Goal: Task Accomplishment & Management: Use online tool/utility

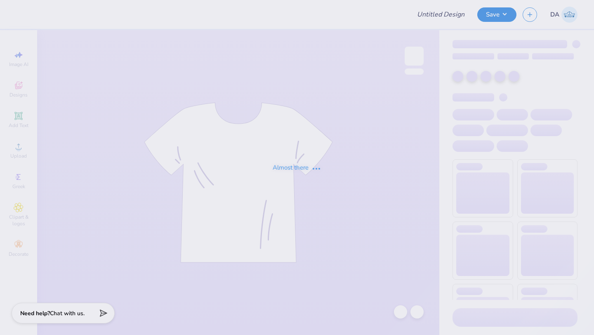
type input "KD sisterhood retreat"
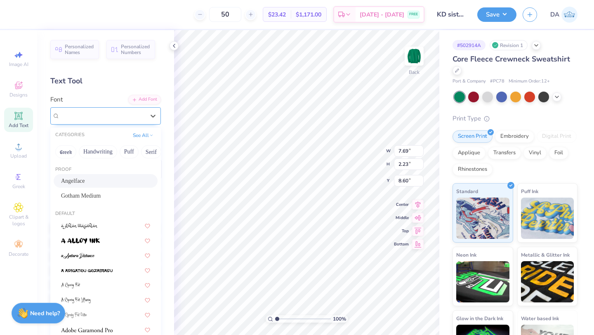
click at [114, 120] on div "Angelface" at bounding box center [102, 115] width 87 height 13
click at [151, 139] on div "See All" at bounding box center [143, 135] width 26 height 8
click at [148, 136] on button "See All" at bounding box center [143, 134] width 26 height 8
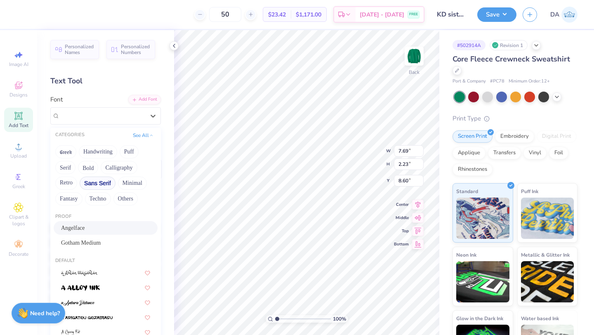
click at [95, 183] on button "Sans Serif" at bounding box center [98, 183] width 36 height 13
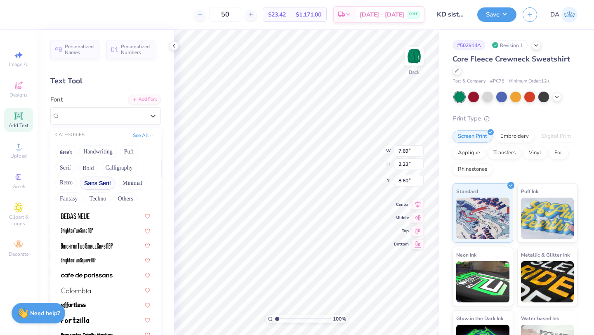
scroll to position [43, 0]
click at [67, 187] on button "Retro" at bounding box center [66, 183] width 22 height 13
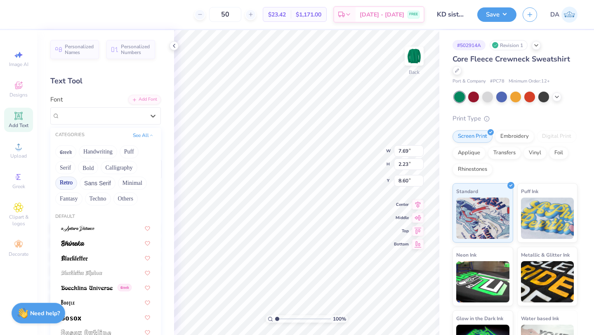
click at [67, 187] on button "Retro" at bounding box center [66, 183] width 22 height 13
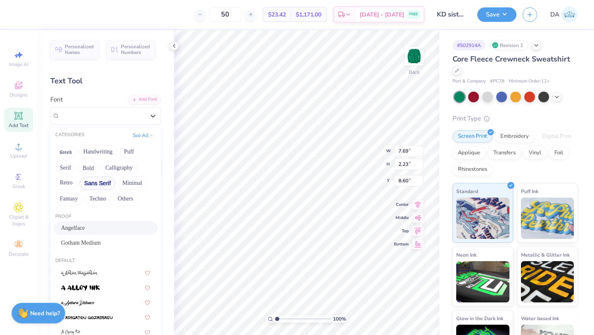
click at [93, 187] on button "Sans Serif" at bounding box center [98, 183] width 36 height 13
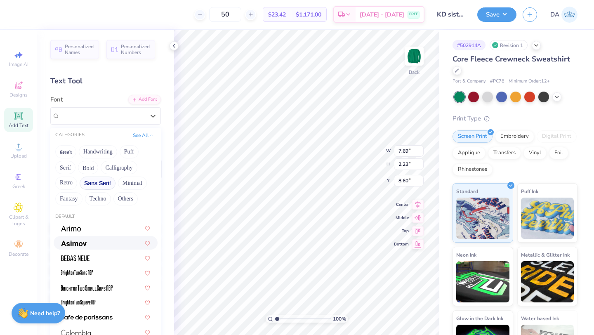
click at [102, 238] on div at bounding box center [106, 243] width 104 height 14
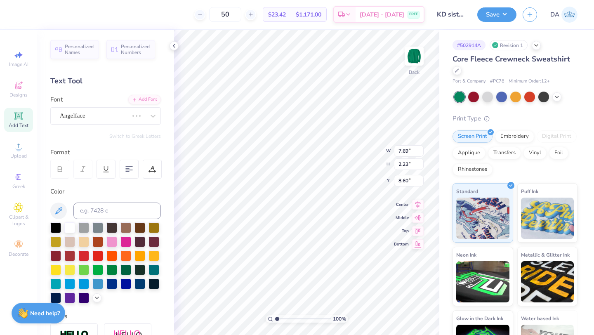
type input "10.95"
type input "2.49"
type input "8.23"
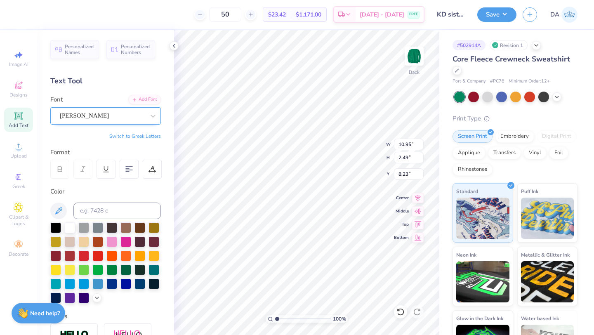
click at [117, 116] on div "[PERSON_NAME]" at bounding box center [102, 115] width 87 height 13
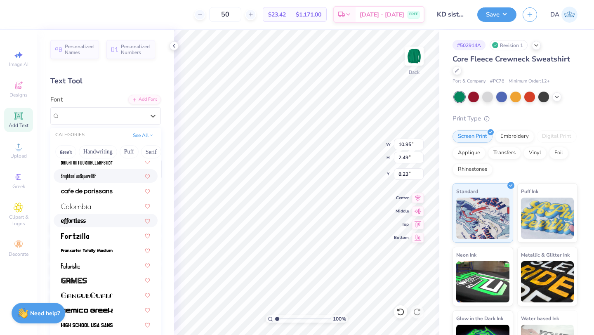
scroll to position [84, 0]
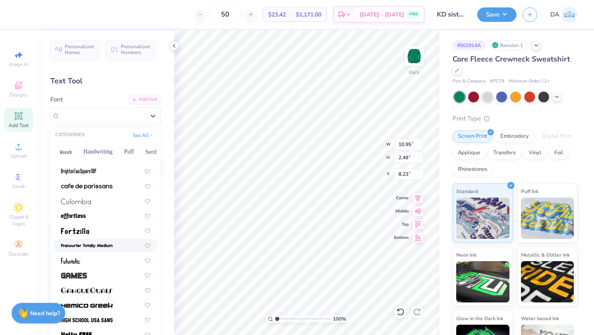
click at [104, 245] on img at bounding box center [87, 246] width 52 height 6
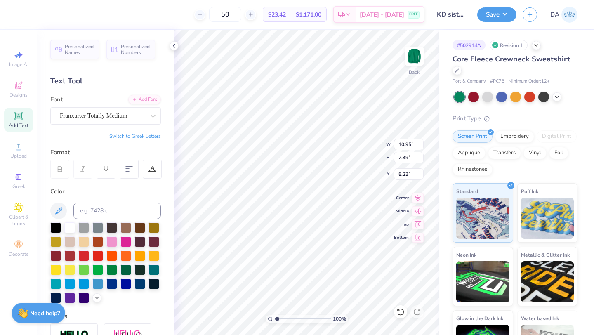
type input "9.35"
type input "1.99"
type input "8.49"
click at [134, 116] on div "Franxurter Totally Medium" at bounding box center [102, 115] width 87 height 13
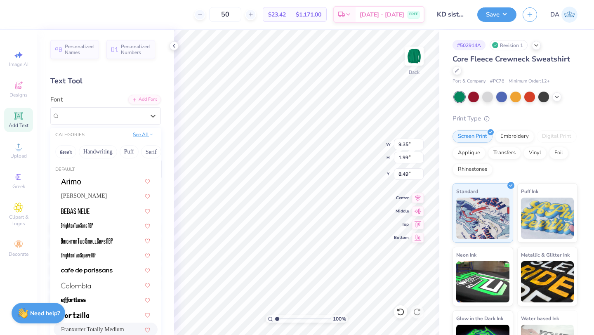
click at [141, 138] on button "See All" at bounding box center [143, 134] width 26 height 8
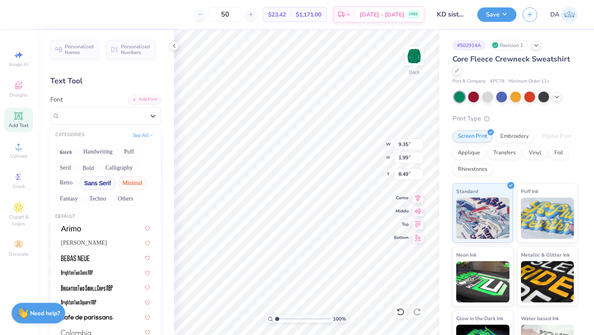
click at [138, 184] on button "Minimal" at bounding box center [132, 183] width 29 height 13
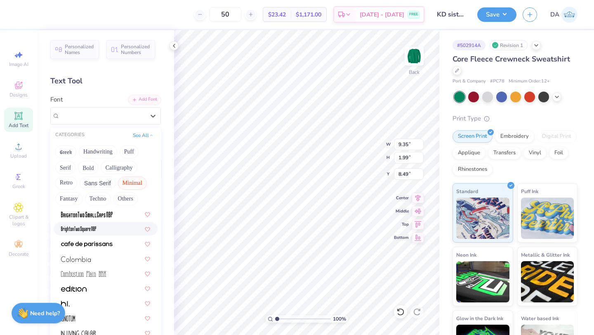
scroll to position [125, 0]
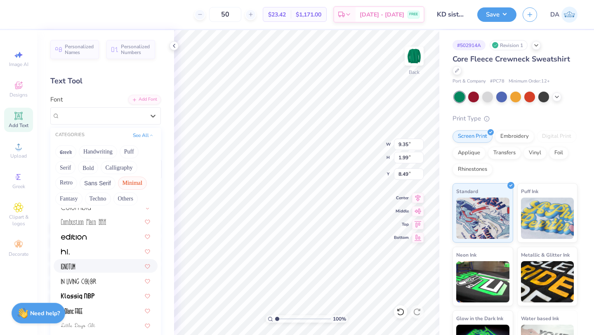
click at [119, 270] on div at bounding box center [105, 266] width 89 height 9
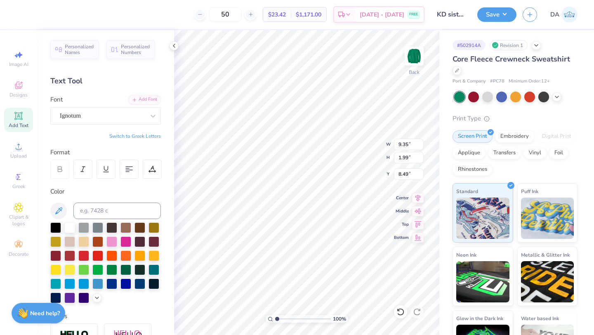
type input "6.59"
type input "2.41"
type input "8.27"
click at [116, 118] on div "Ignotum" at bounding box center [102, 115] width 87 height 13
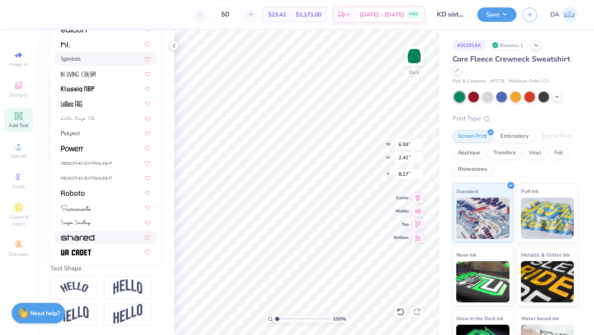
scroll to position [158, 0]
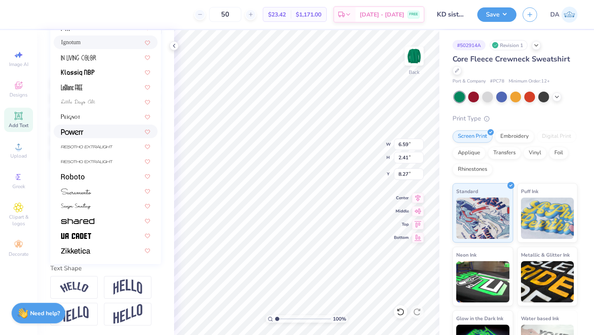
click at [118, 127] on div at bounding box center [105, 131] width 89 height 9
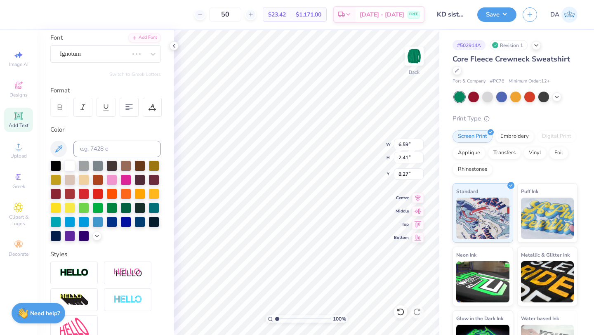
type input "9.15"
type input "2.34"
type input "8.31"
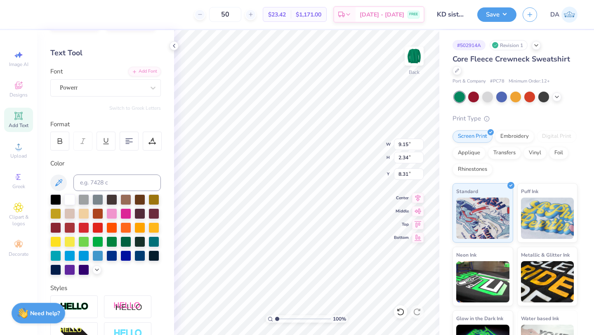
scroll to position [0, 0]
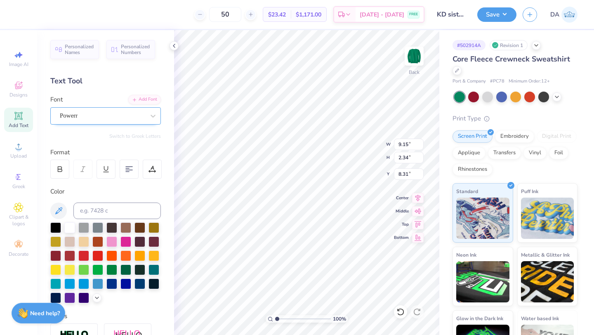
click at [119, 115] on div "Powerr" at bounding box center [102, 115] width 87 height 13
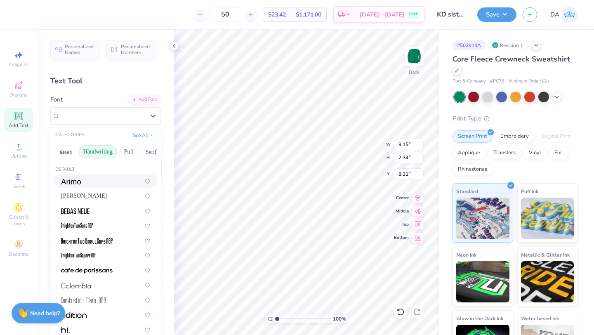
click at [94, 148] on button "Handwriting" at bounding box center [98, 151] width 38 height 13
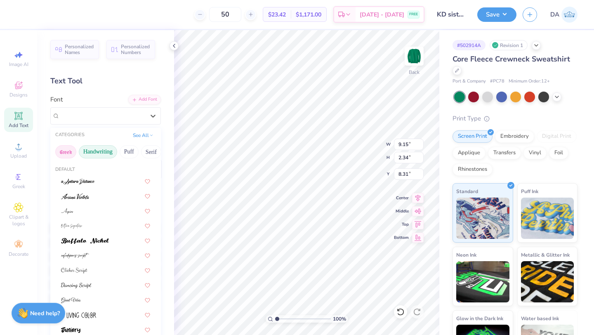
click at [66, 151] on button "Greek" at bounding box center [65, 151] width 21 height 13
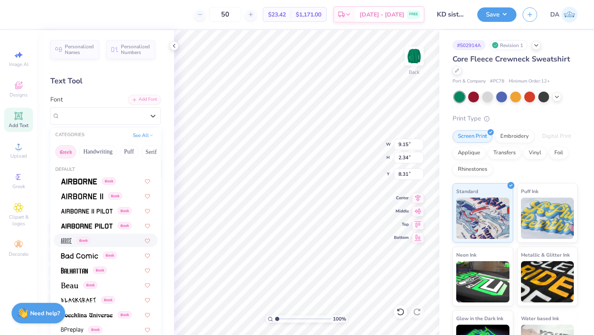
click at [101, 240] on div "Greek" at bounding box center [105, 240] width 89 height 9
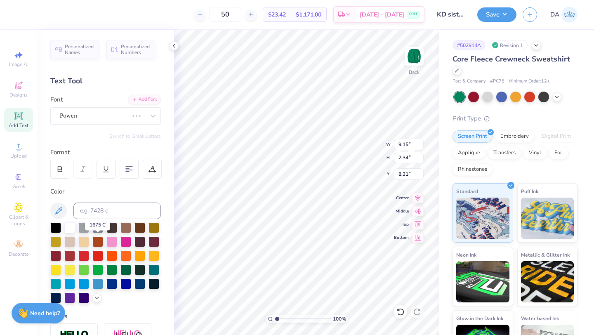
type input "5.25"
type input "2.48"
type input "8.24"
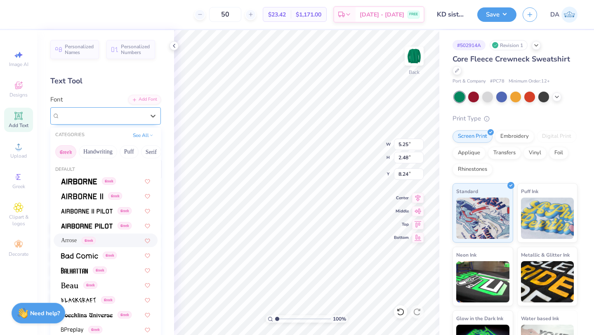
click at [130, 115] on div "Arrose Greek" at bounding box center [102, 115] width 87 height 13
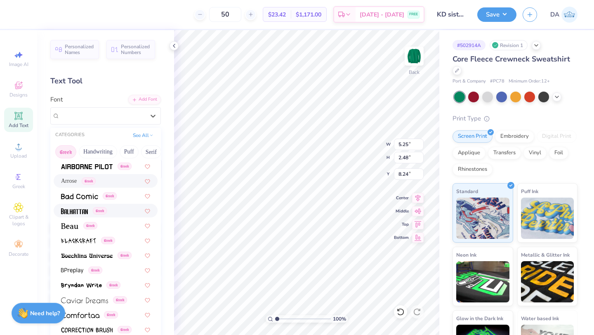
scroll to position [115, 0]
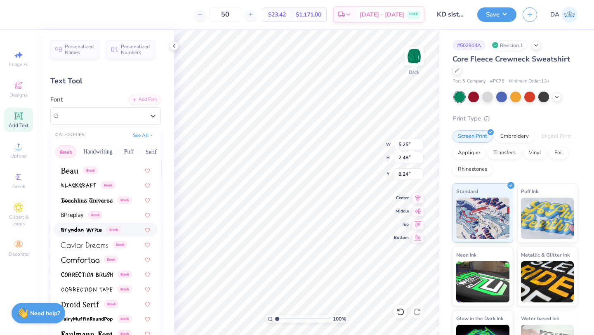
click at [126, 233] on div "Greek" at bounding box center [105, 229] width 89 height 9
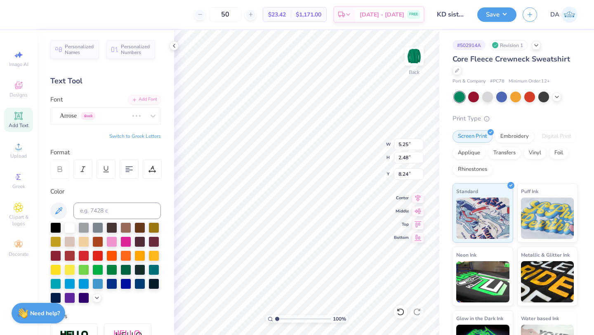
type input "10.08"
type input "2.41"
type input "8.27"
click at [101, 118] on div "Bryndan Write Greek" at bounding box center [102, 115] width 87 height 13
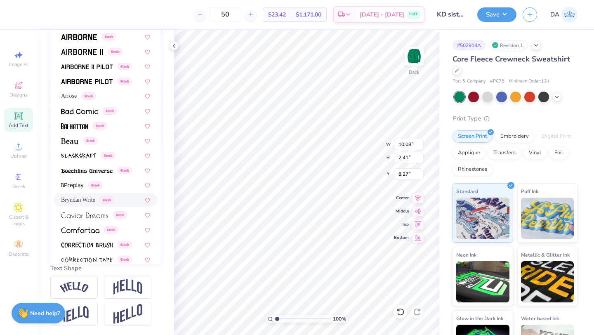
scroll to position [0, 0]
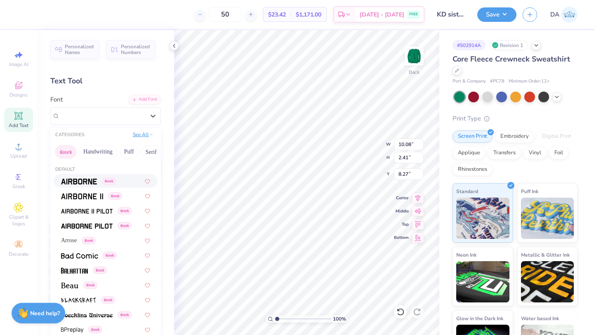
click at [145, 137] on button "See All" at bounding box center [143, 134] width 26 height 8
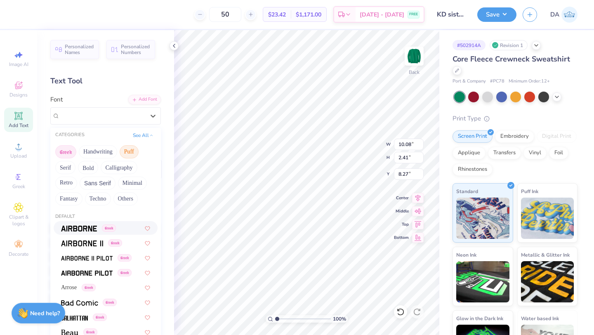
click at [132, 155] on button "Puff" at bounding box center [129, 151] width 19 height 13
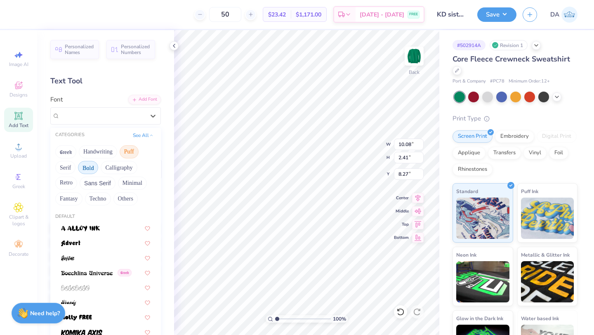
click at [92, 171] on button "Bold" at bounding box center [88, 167] width 20 height 13
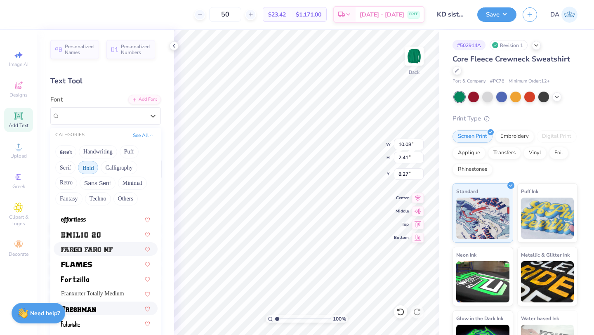
scroll to position [202, 0]
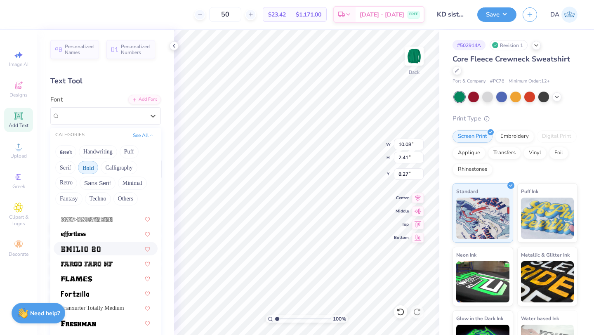
click at [116, 248] on div at bounding box center [105, 248] width 89 height 9
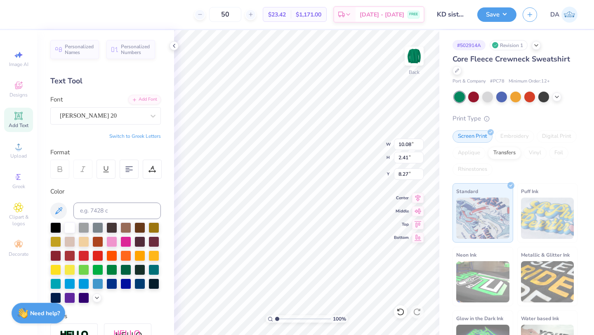
type input "15.27"
type input "2.47"
type input "8.25"
type input "10.75"
type input "1.74"
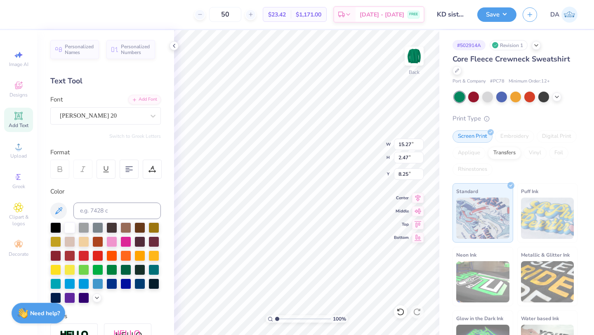
type input "8.98"
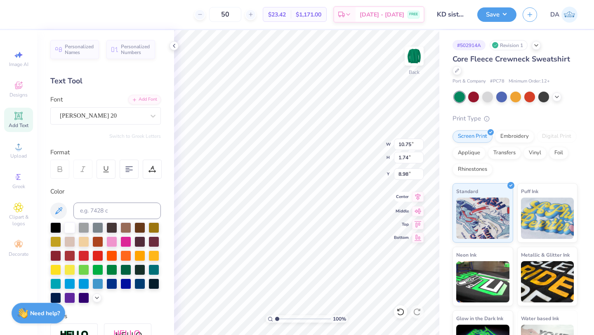
click at [417, 201] on icon at bounding box center [418, 197] width 12 height 10
click at [140, 115] on div "[PERSON_NAME] 20" at bounding box center [102, 115] width 87 height 13
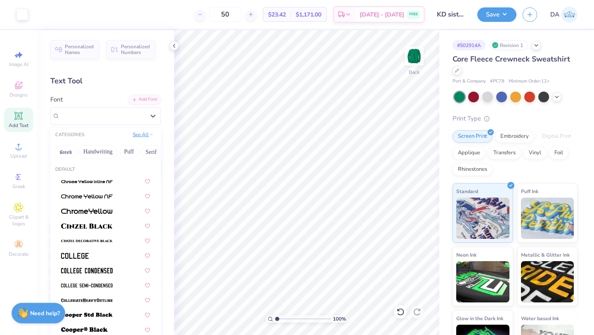
click at [149, 135] on button "See All" at bounding box center [143, 134] width 26 height 8
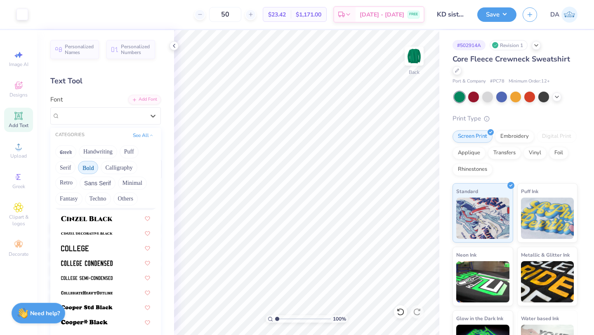
scroll to position [65, 0]
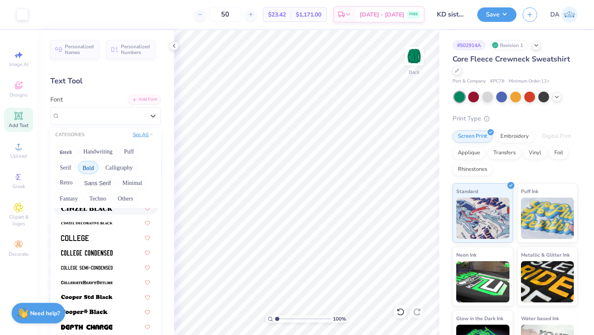
click at [144, 135] on button "See All" at bounding box center [143, 134] width 26 height 8
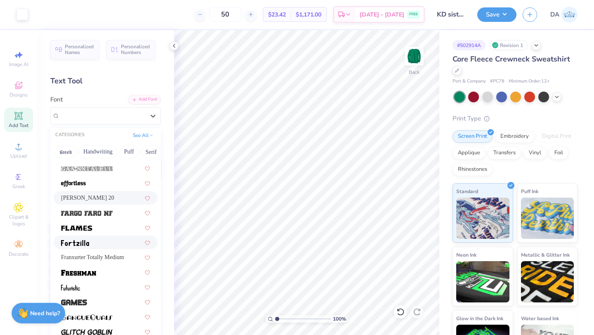
scroll to position [233, 0]
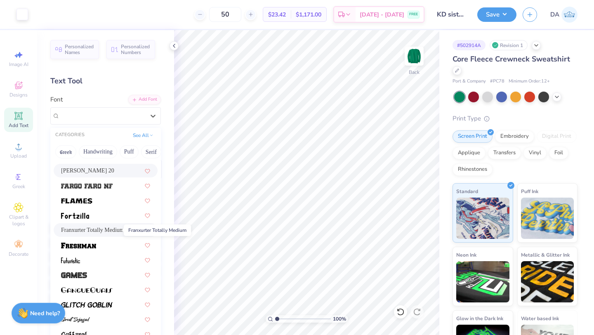
click at [109, 229] on span "Franxurter Totally Medium" at bounding box center [92, 230] width 63 height 9
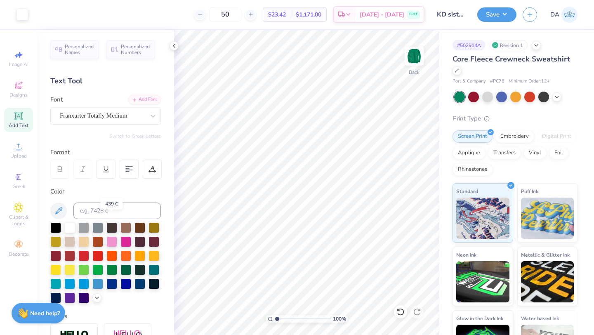
scroll to position [62, 0]
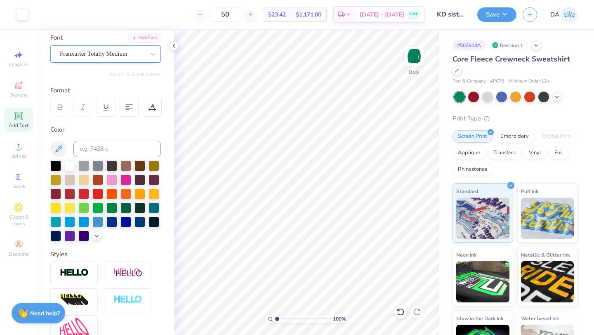
click at [118, 53] on div "Franxurter Totally Medium" at bounding box center [102, 53] width 87 height 13
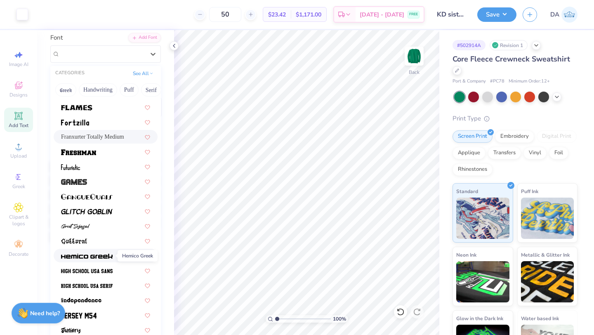
scroll to position [328, 0]
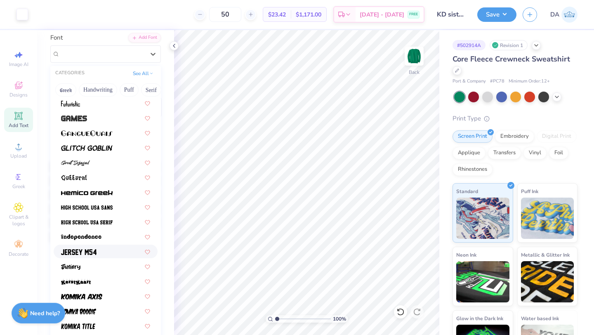
click at [106, 256] on div at bounding box center [106, 252] width 104 height 14
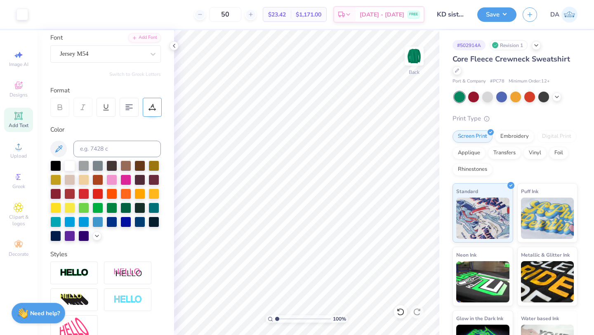
scroll to position [0, 0]
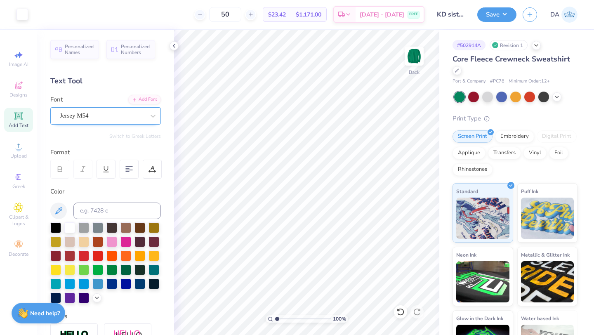
click at [144, 113] on div "Jersey M54" at bounding box center [102, 115] width 87 height 13
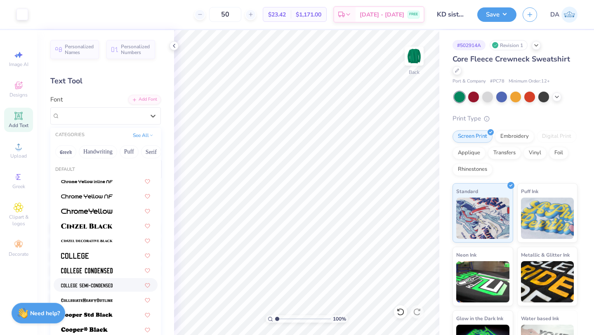
scroll to position [17, 0]
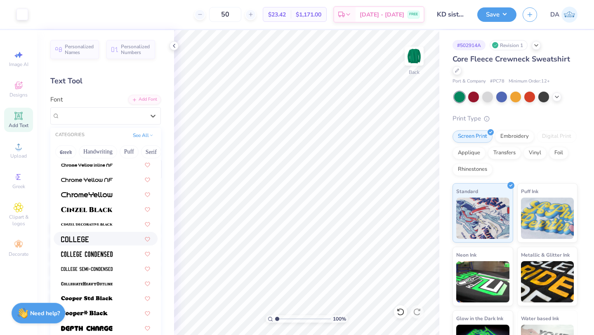
click at [97, 238] on div at bounding box center [105, 238] width 89 height 9
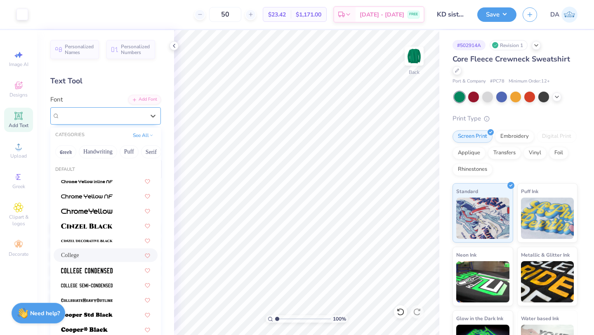
click at [137, 108] on div "College" at bounding box center [105, 115] width 111 height 17
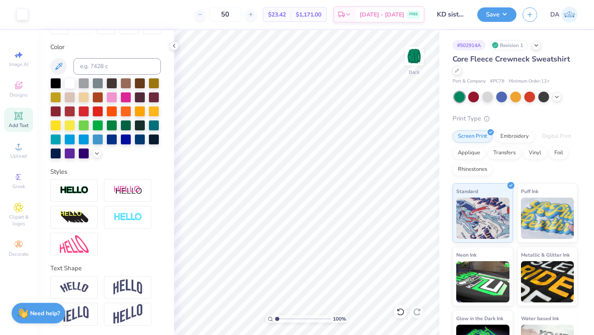
scroll to position [37, 0]
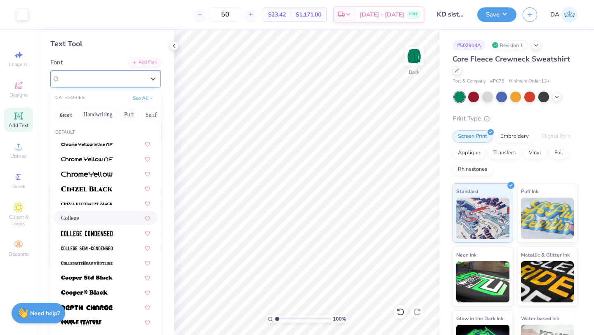
click at [110, 76] on div "College" at bounding box center [102, 78] width 85 height 9
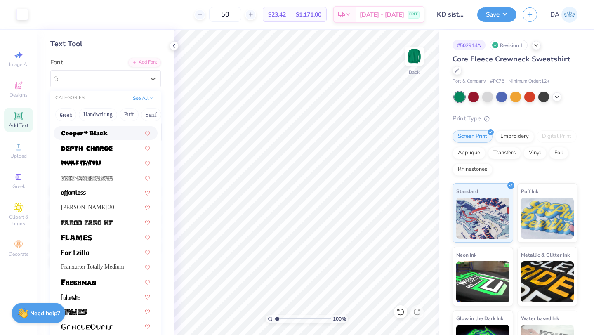
scroll to position [168, 0]
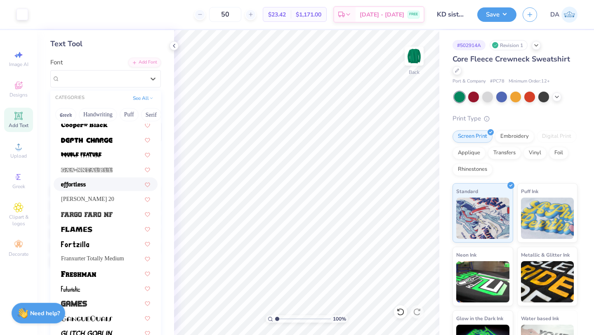
click at [103, 180] on div at bounding box center [105, 184] width 89 height 9
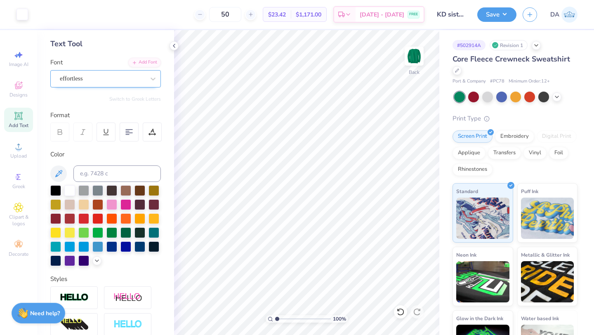
click at [111, 73] on div at bounding box center [102, 78] width 85 height 11
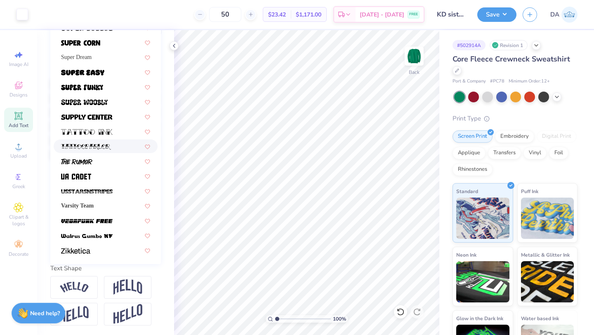
scroll to position [800, 0]
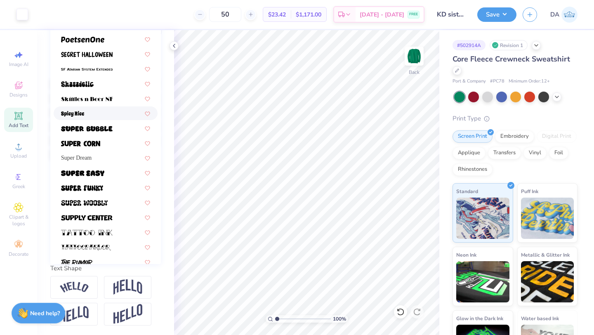
click at [106, 112] on div at bounding box center [105, 113] width 89 height 9
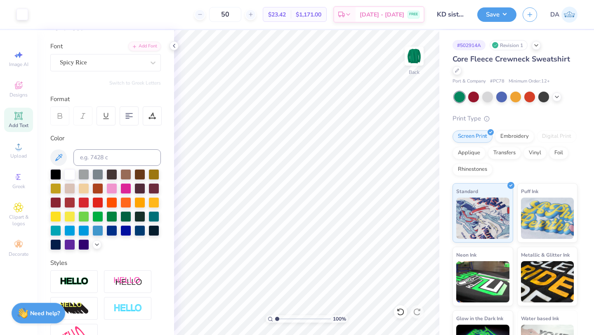
scroll to position [30, 0]
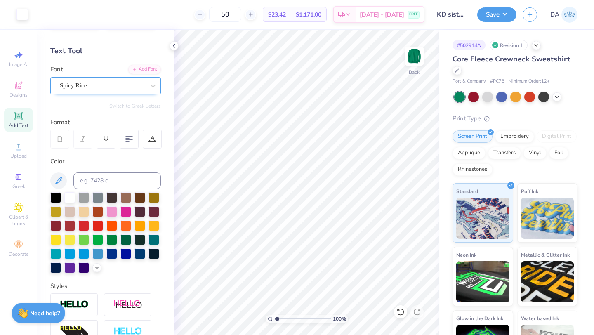
click at [101, 80] on div at bounding box center [102, 85] width 85 height 11
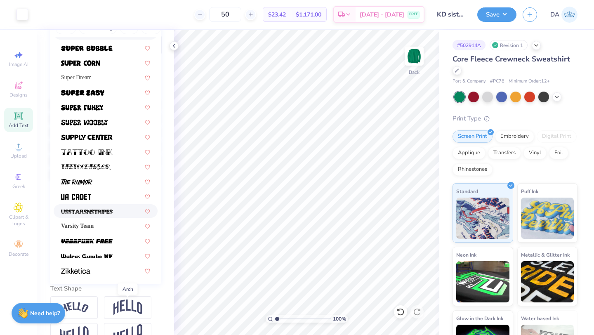
scroll to position [0, 0]
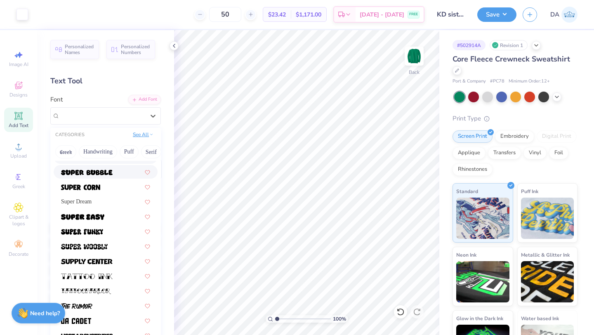
click at [140, 135] on button "See All" at bounding box center [143, 134] width 26 height 8
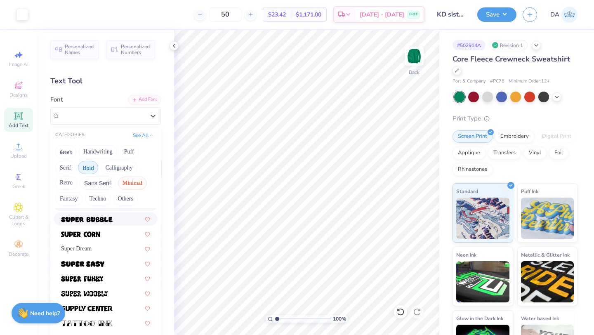
click at [129, 186] on button "Minimal" at bounding box center [132, 183] width 29 height 13
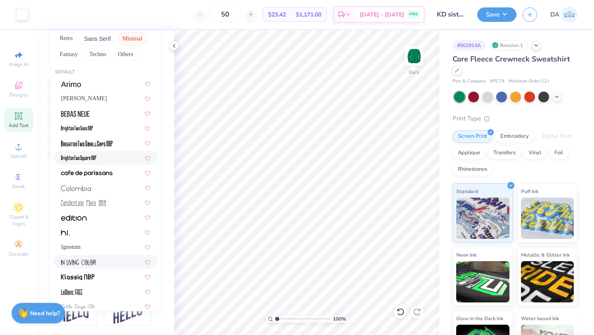
scroll to position [35, 0]
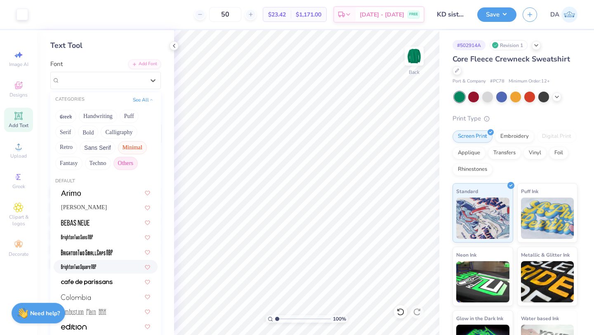
click at [121, 161] on button "Others" at bounding box center [125, 163] width 24 height 13
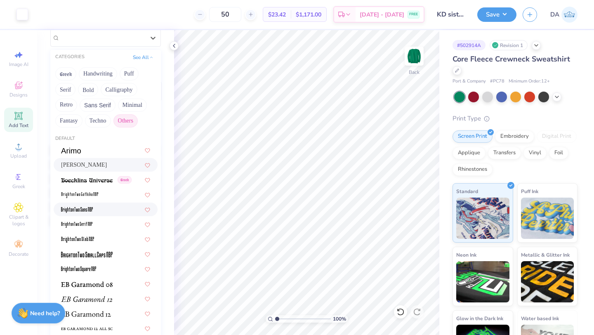
scroll to position [74, 0]
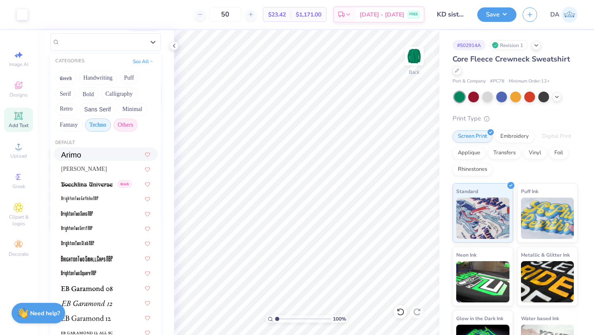
click at [101, 124] on button "Techno" at bounding box center [98, 124] width 26 height 13
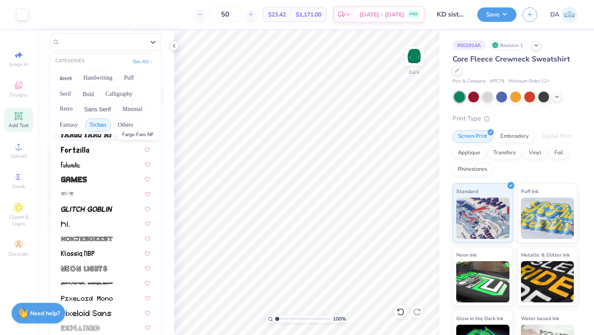
scroll to position [143, 0]
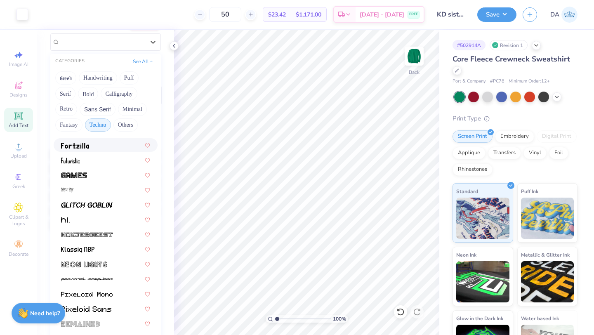
click at [71, 116] on div "Greek Handwriting Puff Serif Bold Calligraphy Retro Sans Serif Minimal Fantasy …" at bounding box center [105, 101] width 111 height 65
click at [72, 123] on button "Fantasy" at bounding box center [68, 124] width 27 height 13
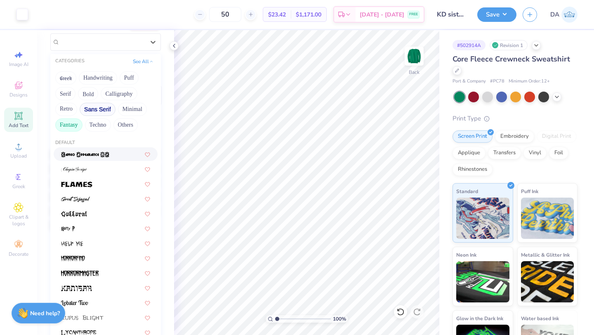
click at [90, 109] on button "Sans Serif" at bounding box center [98, 109] width 36 height 13
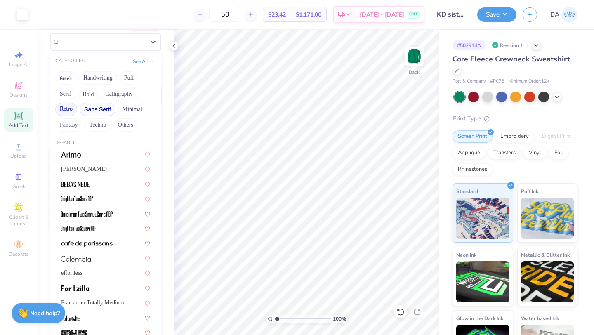
click at [64, 108] on button "Retro" at bounding box center [66, 109] width 22 height 13
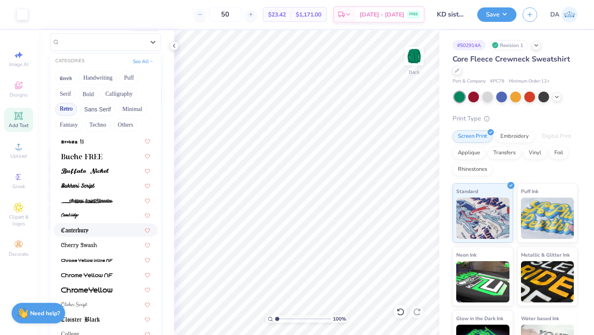
scroll to position [0, 0]
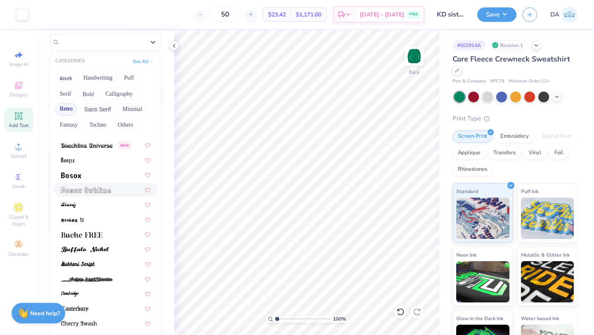
click at [116, 194] on div at bounding box center [106, 190] width 104 height 14
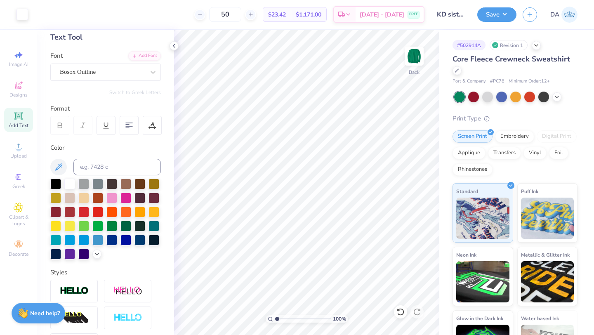
scroll to position [41, 0]
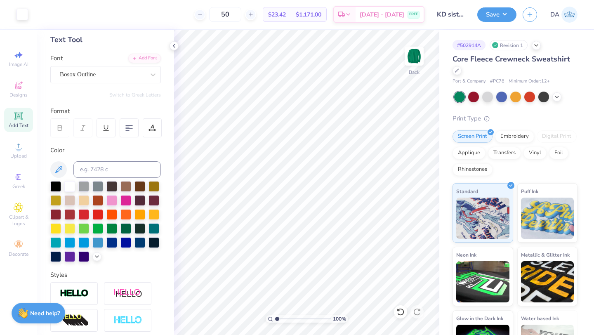
click at [118, 65] on div "Font Bosox Outline" at bounding box center [105, 69] width 111 height 30
click at [118, 72] on div "Bosox Outline" at bounding box center [102, 74] width 87 height 13
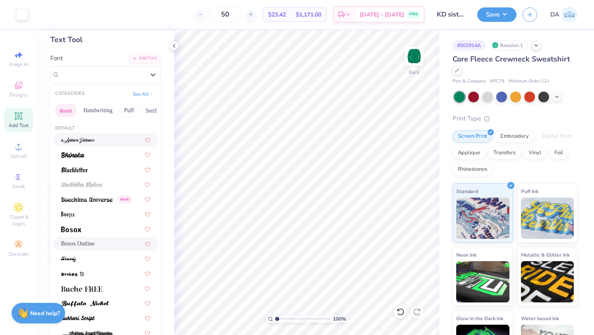
click at [66, 111] on button "Greek" at bounding box center [65, 110] width 21 height 13
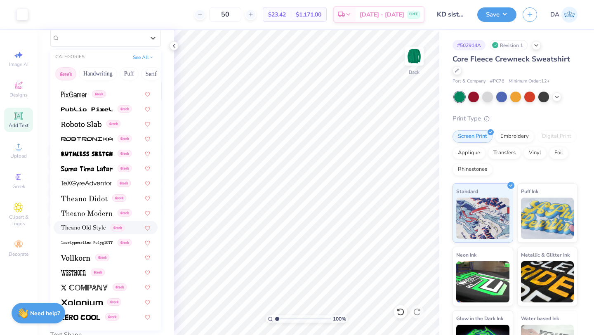
scroll to position [90, 0]
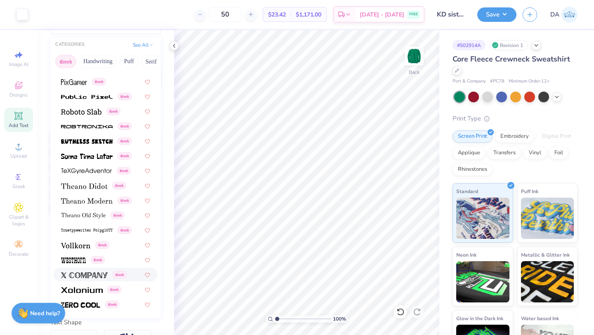
click at [99, 270] on span at bounding box center [84, 274] width 47 height 9
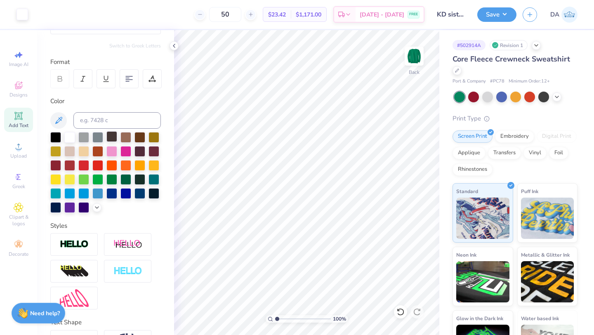
scroll to position [0, 0]
